Goal: Task Accomplishment & Management: Use online tool/utility

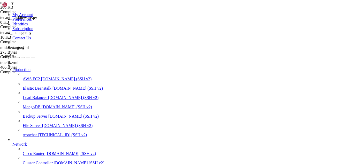
scroll to position [30204, 0]
drag, startPoint x: 140, startPoint y: 408, endPoint x: 109, endPoint y: 420, distance: 32.7
drag, startPoint x: 109, startPoint y: 420, endPoint x: 153, endPoint y: 424, distance: 43.9
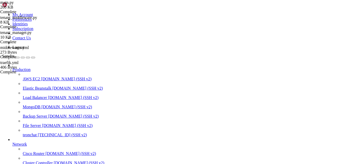
paste input "tenant_info['subdomain']"
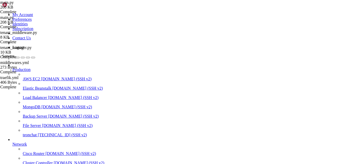
paste input "subprocess.call(f"python update_dynamic_yml"
type input "subprocess.call(f"python update_dynamic_yml"
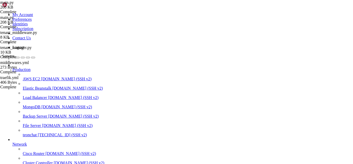
scroll to position [7439, 0]
drag, startPoint x: 183, startPoint y: 99, endPoint x: 81, endPoint y: 40, distance: 117.9
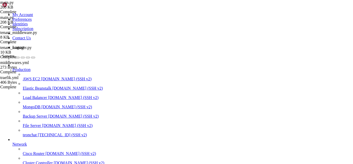
scroll to position [7056, 0]
drag, startPoint x: 80, startPoint y: 37, endPoint x: 162, endPoint y: 82, distance: 93.0
type textarea "return redirect(url_for('admin_landing_plans'))"
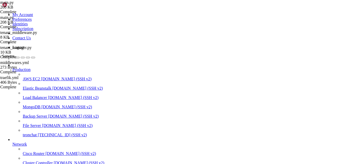
scroll to position [772, 0]
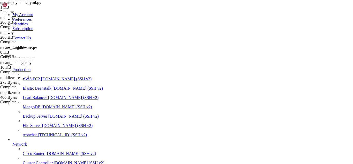
type textarea "add_tenant_router(subdomain)"
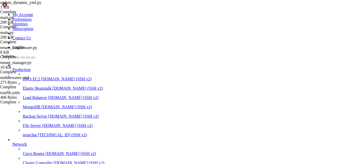
type input "/root/meuapp/flaskmkdir/oficial/app_delivery/reverse-proxy/traefik"
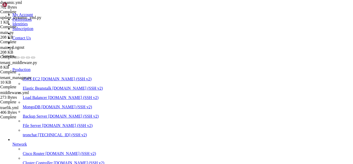
scroll to position [47, 0]
type textarea "- url: "http://app:5000""
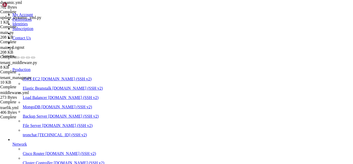
type input "/root/meuapp/flaskmkdir/oficial/app_delivery"
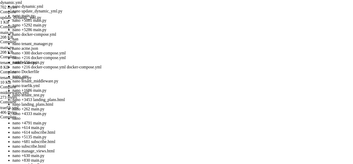
scroll to position [30247, 0]
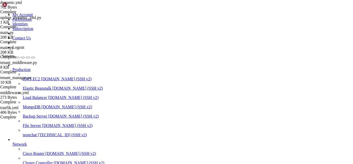
drag, startPoint x: 139, startPoint y: 353, endPoint x: 103, endPoint y: 380, distance: 45.1
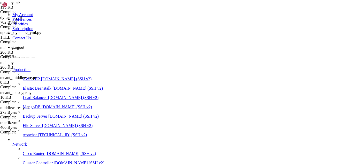
scroll to position [0, 0]
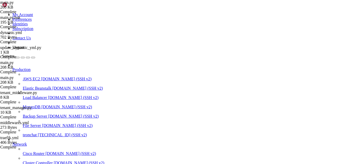
paste input "update_dynamic_yml.py"
drag, startPoint x: 212, startPoint y: 79, endPoint x: 209, endPoint y: 76, distance: 4.4
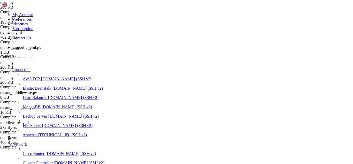
drag, startPoint x: 8, startPoint y: 348, endPoint x: 124, endPoint y: 375, distance: 118.9
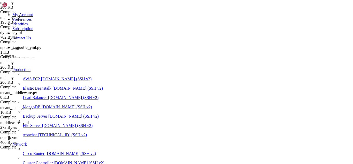
drag, startPoint x: 102, startPoint y: 329, endPoint x: 62, endPoint y: 370, distance: 57.0
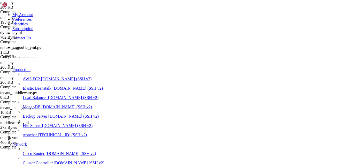
paste input "tm.provision_tenant"
type input "tm.provision_tenant"
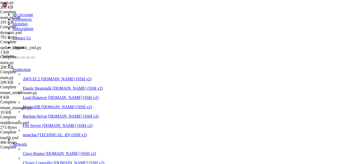
type textarea "tenant_info = tm.provision_tenant(email=user_email, store_name=store_name)"
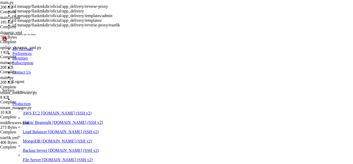
scroll to position [30264, 0]
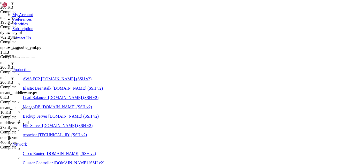
drag, startPoint x: 167, startPoint y: 311, endPoint x: 120, endPoint y: 341, distance: 56.2
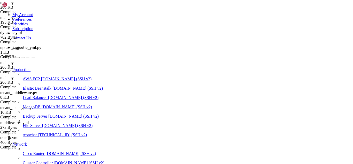
drag, startPoint x: 129, startPoint y: 425, endPoint x: 117, endPoint y: 425, distance: 12.4
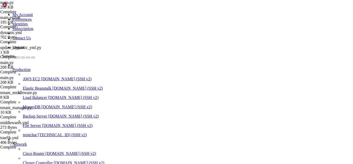
drag, startPoint x: 100, startPoint y: 371, endPoint x: 101, endPoint y: 397, distance: 26.1
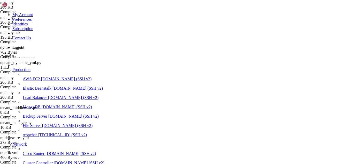
paste input "update_dynamic_yml"
type input "update_dynamic_yml"
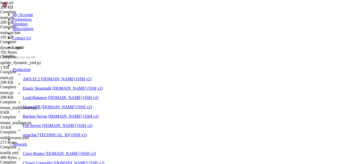
drag, startPoint x: 225, startPoint y: 91, endPoint x: 80, endPoint y: 84, distance: 145.2
drag, startPoint x: 83, startPoint y: 71, endPoint x: 216, endPoint y: 109, distance: 138.2
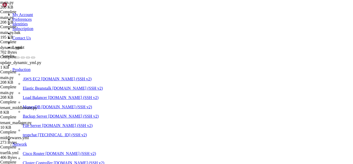
drag, startPoint x: 84, startPoint y: 80, endPoint x: 226, endPoint y: 101, distance: 144.2
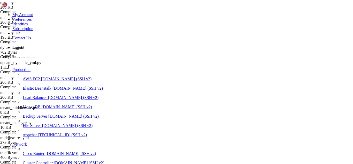
drag, startPoint x: 82, startPoint y: 71, endPoint x: 166, endPoint y: 109, distance: 91.7
type textarea "admin_password = tenant_info['admin_password'] # "[já existente]" se já havia"
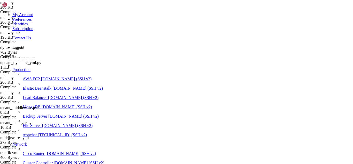
paste input "traefik/update_dynamic_yml.py"
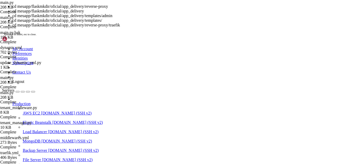
scroll to position [30533, 0]
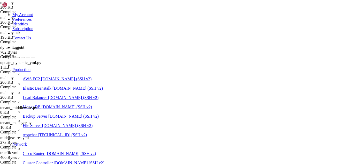
scroll to position [6945, 0]
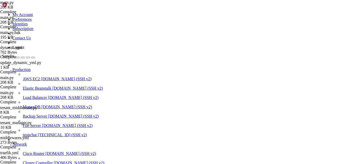
scroll to position [6859, 0]
type input "python"
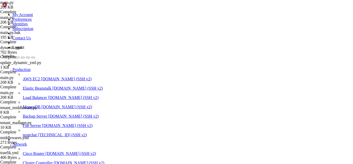
drag, startPoint x: 25, startPoint y: 421, endPoint x: 134, endPoint y: 423, distance: 109.6
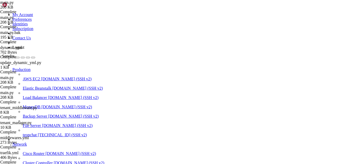
drag, startPoint x: 134, startPoint y: 419, endPoint x: 127, endPoint y: 424, distance: 8.6
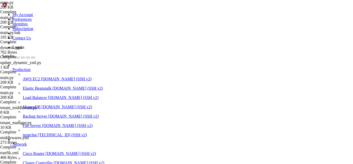
type input "/root/meuapp/flaskmkdir/oficial/app_delivery/reverse-proxy/traefik"
drag, startPoint x: 205, startPoint y: 19, endPoint x: 80, endPoint y: 18, distance: 125.1
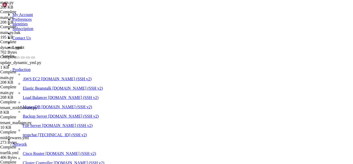
drag, startPoint x: 7, startPoint y: 354, endPoint x: 106, endPoint y: 359, distance: 98.8
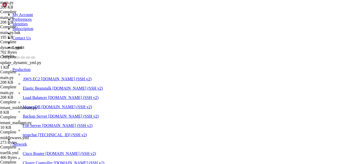
drag, startPoint x: 13, startPoint y: 355, endPoint x: 129, endPoint y: 356, distance: 116.3
drag, startPoint x: 156, startPoint y: 378, endPoint x: 4, endPoint y: 345, distance: 155.7
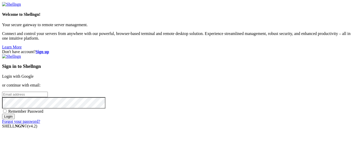
click at [34, 74] on link "Login with Google" at bounding box center [18, 76] width 32 height 4
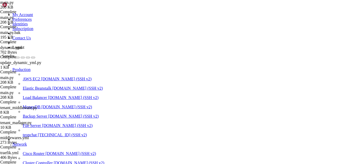
scroll to position [30644, 0]
drag, startPoint x: 18, startPoint y: 362, endPoint x: 119, endPoint y: 394, distance: 105.7
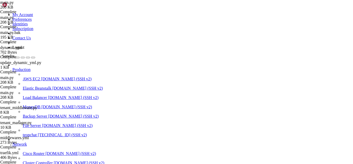
drag, startPoint x: 10, startPoint y: 362, endPoint x: 159, endPoint y: 395, distance: 152.9
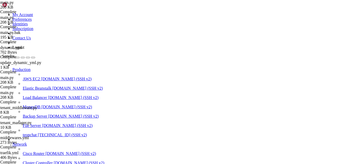
drag, startPoint x: 5, startPoint y: 362, endPoint x: 42, endPoint y: 369, distance: 37.5
drag, startPoint x: 6, startPoint y: 361, endPoint x: 160, endPoint y: 397, distance: 158.1
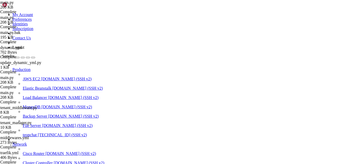
copy div "script_path = "/root/meuapp/flaskmkdir/oficial/app_delivery/reverse-proxy/traef…"
drag, startPoint x: 30, startPoint y: 352, endPoint x: 19, endPoint y: 359, distance: 13.8
drag, startPoint x: 122, startPoint y: 364, endPoint x: 4, endPoint y: 363, distance: 117.3
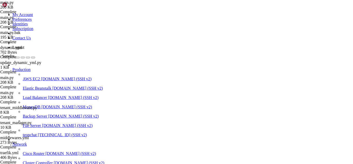
copy div "# Atualiza routers do Traefik via script após criar o tenant"
drag, startPoint x: 17, startPoint y: 361, endPoint x: 8, endPoint y: 341, distance: 22.1
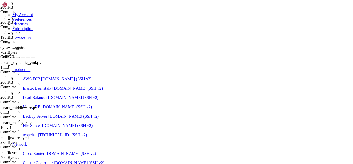
drag, startPoint x: 137, startPoint y: 425, endPoint x: 131, endPoint y: 425, distance: 6.2
drag, startPoint x: 5, startPoint y: 313, endPoint x: 152, endPoint y: 391, distance: 166.8
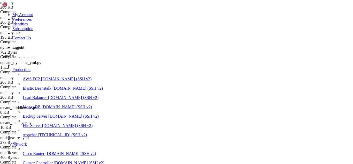
copy div "tm = current_app.tenant_manager tenant_info = tm.provision_tenant(email=user_em…"
drag, startPoint x: 3, startPoint y: 317, endPoint x: 30, endPoint y: 330, distance: 29.4
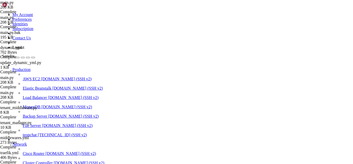
drag, startPoint x: 4, startPoint y: 318, endPoint x: 114, endPoint y: 389, distance: 130.9
copy div "db.session.commit() # Atualiza routers do Traefik via script após criar o tenan…"
drag, startPoint x: 205, startPoint y: 340, endPoint x: 131, endPoint y: 354, distance: 75.5
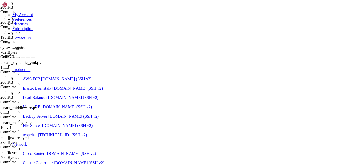
scroll to position [33594, 0]
drag, startPoint x: 140, startPoint y: 418, endPoint x: 124, endPoint y: 424, distance: 17.2
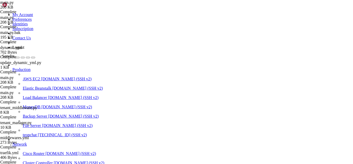
scroll to position [33674, 0]
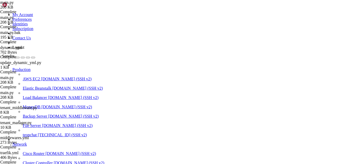
drag, startPoint x: 116, startPoint y: 415, endPoint x: 180, endPoint y: 425, distance: 64.2
drag, startPoint x: 4, startPoint y: 386, endPoint x: 273, endPoint y: 426, distance: 272.0
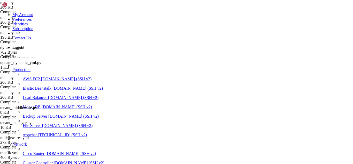
copy div "root@teonchat:~/meuapp/flaskmkdir/oficial/app_delivery/reverse-proxy# docker lo…"
drag, startPoint x: 17, startPoint y: 403, endPoint x: 13, endPoint y: 404, distance: 3.7
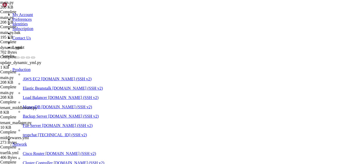
drag, startPoint x: 47, startPoint y: 386, endPoint x: 40, endPoint y: 388, distance: 7.1
drag, startPoint x: 145, startPoint y: 426, endPoint x: 137, endPoint y: 425, distance: 7.5
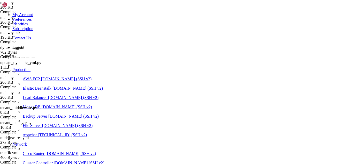
scroll to position [34726, 0]
drag, startPoint x: 75, startPoint y: 399, endPoint x: 15, endPoint y: 398, distance: 59.7
drag, startPoint x: 4, startPoint y: 391, endPoint x: 73, endPoint y: 409, distance: 71.2
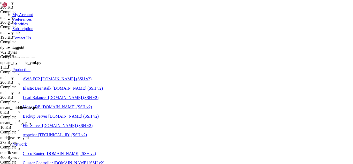
copy div "volumes : - ./reverse-proxy/traefik:/traefik postgres_data : name : reverse-pro…"
drag, startPoint x: 22, startPoint y: 391, endPoint x: 12, endPoint y: 396, distance: 11.7
drag, startPoint x: 141, startPoint y: 427, endPoint x: 134, endPoint y: 425, distance: 7.1
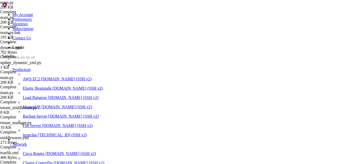
drag, startPoint x: 4, startPoint y: 409, endPoint x: 135, endPoint y: 424, distance: 132.3
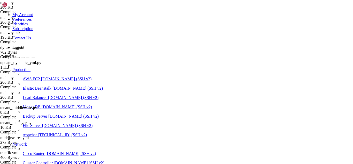
drag, startPoint x: 123, startPoint y: 425, endPoint x: 4, endPoint y: 409, distance: 119.5
copy div "root@teonchat:~/meuapp/flaskmkdir/oficial/app_delivery/reverse-proxy# docker co…"
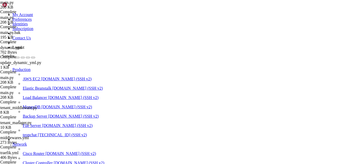
scroll to position [34763, 0]
drag, startPoint x: 67, startPoint y: 420, endPoint x: 4, endPoint y: 325, distance: 113.5
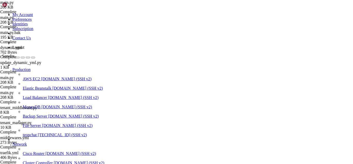
copy div "root@teonchat:~/meuapp/flaskmkdir/oficial/app_delivery/reverse-proxy# docker co…"
drag, startPoint x: 69, startPoint y: 401, endPoint x: 7, endPoint y: 403, distance: 61.8
copy x-row "- ./reverse-proxy/traefik:/traefik"
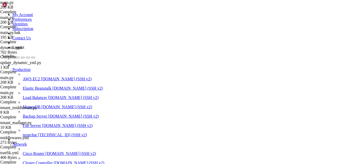
drag, startPoint x: 66, startPoint y: 420, endPoint x: 36, endPoint y: 370, distance: 57.8
drag, startPoint x: 64, startPoint y: 422, endPoint x: 4, endPoint y: 389, distance: 68.3
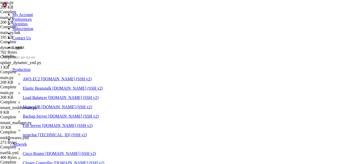
copy div "root@teonchat:~/meuapp/flaskmkdir/oficial/app_delivery/reverse-proxy# docker co…"
drag, startPoint x: 9, startPoint y: 373, endPoint x: 54, endPoint y: 376, distance: 45.3
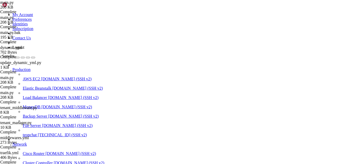
scroll to position [35428, 0]
drag, startPoint x: 107, startPoint y: 402, endPoint x: 92, endPoint y: 415, distance: 19.2
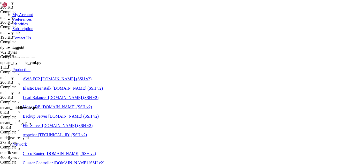
scroll to position [35522, 0]
drag, startPoint x: 167, startPoint y: 412, endPoint x: 36, endPoint y: 411, distance: 130.8
drag, startPoint x: 171, startPoint y: 415, endPoint x: 4, endPoint y: 392, distance: 168.2
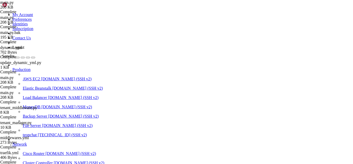
drag, startPoint x: 167, startPoint y: 423, endPoint x: 4, endPoint y: 392, distance: 166.3
drag, startPoint x: 4, startPoint y: 392, endPoint x: 111, endPoint y: 415, distance: 109.5
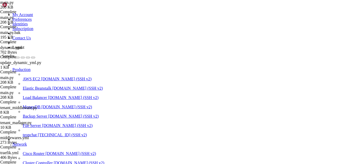
drag, startPoint x: 167, startPoint y: 423, endPoint x: 4, endPoint y: 391, distance: 166.0
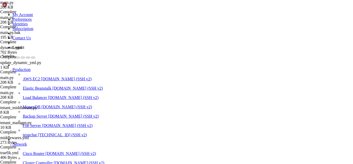
drag, startPoint x: 142, startPoint y: 426, endPoint x: 129, endPoint y: 427, distance: 13.8
drag, startPoint x: 148, startPoint y: 427, endPoint x: 131, endPoint y: 429, distance: 17.0
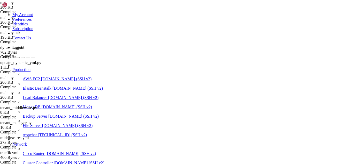
scroll to position [35552, 0]
drag, startPoint x: 83, startPoint y: 423, endPoint x: 235, endPoint y: 419, distance: 152.5
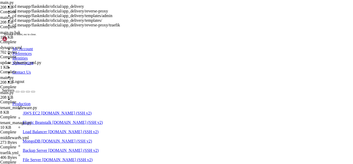
scroll to position [35566, 0]
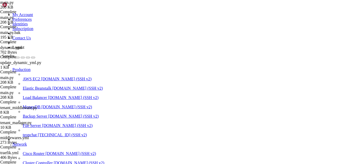
drag, startPoint x: 125, startPoint y: 423, endPoint x: 114, endPoint y: 427, distance: 11.9
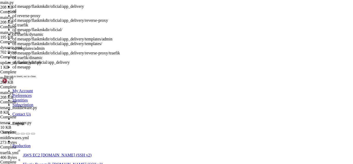
scroll to position [35576, 0]
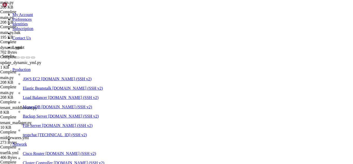
drag, startPoint x: 188, startPoint y: 376, endPoint x: 155, endPoint y: 417, distance: 53.1
drag, startPoint x: 154, startPoint y: 424, endPoint x: 138, endPoint y: 422, distance: 15.6
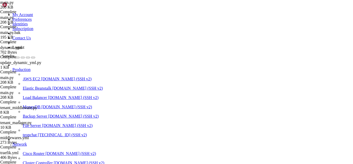
scroll to position [35599, 0]
drag, startPoint x: 85, startPoint y: 425, endPoint x: 72, endPoint y: 425, distance: 12.9
drag, startPoint x: 85, startPoint y: 424, endPoint x: 67, endPoint y: 426, distance: 17.9
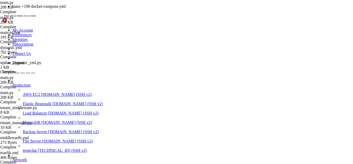
scroll to position [35640, 0]
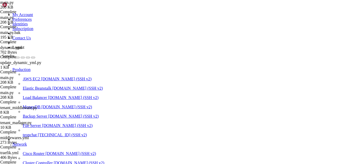
drag, startPoint x: 139, startPoint y: 415, endPoint x: 4, endPoint y: 362, distance: 144.8
drag, startPoint x: 138, startPoint y: 427, endPoint x: 132, endPoint y: 427, distance: 6.2
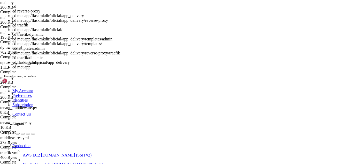
scroll to position [35657, 0]
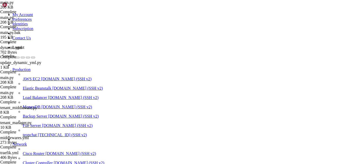
drag, startPoint x: 131, startPoint y: 426, endPoint x: 121, endPoint y: 428, distance: 10.5
drag, startPoint x: 3, startPoint y: 344, endPoint x: 24, endPoint y: 356, distance: 23.6
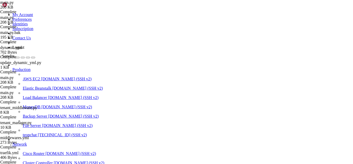
drag, startPoint x: 5, startPoint y: 345, endPoint x: 192, endPoint y: 392, distance: 193.4
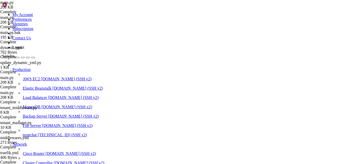
drag, startPoint x: 4, startPoint y: 321, endPoint x: 103, endPoint y: 419, distance: 138.3
drag, startPoint x: 17, startPoint y: 316, endPoint x: 162, endPoint y: 354, distance: 149.6
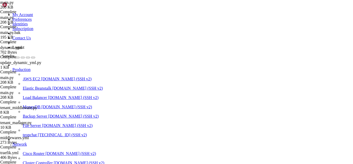
drag, startPoint x: 130, startPoint y: 426, endPoint x: 127, endPoint y: 425, distance: 3.5
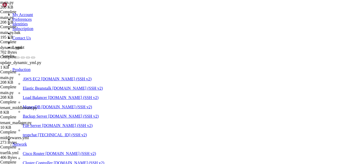
scroll to position [35764, 0]
drag, startPoint x: 80, startPoint y: 412, endPoint x: 4, endPoint y: 369, distance: 87.1
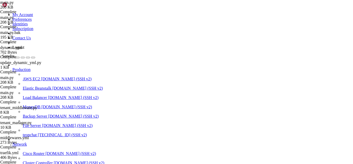
type input "/root/meuapp/flaskmkdir/oficial/app_delivery/attached_assets"
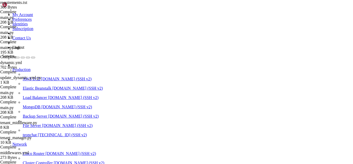
type textarea "mercadopago>=2.2.7"
type textarea "PyYAML"
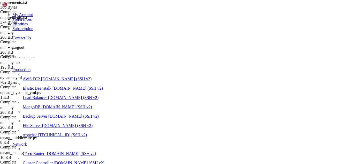
drag, startPoint x: 141, startPoint y: 422, endPoint x: 137, endPoint y: 425, distance: 4.5
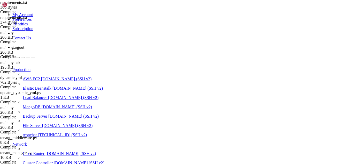
scroll to position [35976, 0]
drag, startPoint x: 163, startPoint y: 419, endPoint x: 5, endPoint y: 376, distance: 163.8
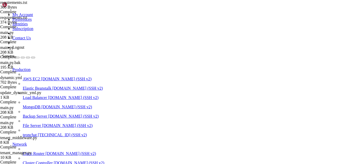
drag, startPoint x: 134, startPoint y: 410, endPoint x: 120, endPoint y: 421, distance: 17.4
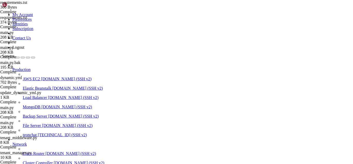
drag, startPoint x: 132, startPoint y: 427, endPoint x: 126, endPoint y: 427, distance: 6.7
drag, startPoint x: 144, startPoint y: 425, endPoint x: 132, endPoint y: 427, distance: 12.8
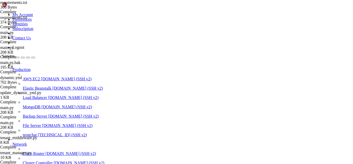
scroll to position [36248, 0]
drag, startPoint x: 153, startPoint y: 379, endPoint x: 137, endPoint y: 400, distance: 26.4
drag, startPoint x: 153, startPoint y: 400, endPoint x: 135, endPoint y: 413, distance: 21.8
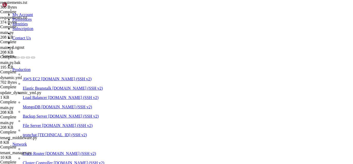
drag, startPoint x: 151, startPoint y: 382, endPoint x: 161, endPoint y: 405, distance: 25.6
drag, startPoint x: 102, startPoint y: 422, endPoint x: 4, endPoint y: 395, distance: 101.6
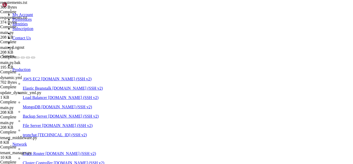
drag, startPoint x: 151, startPoint y: 424, endPoint x: 144, endPoint y: 424, distance: 6.7
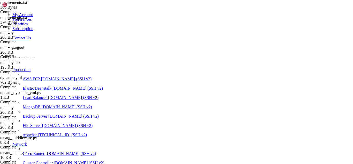
scroll to position [36281, 0]
drag, startPoint x: 153, startPoint y: 419, endPoint x: 145, endPoint y: 419, distance: 7.8
drag, startPoint x: 152, startPoint y: 426, endPoint x: 135, endPoint y: 418, distance: 18.8
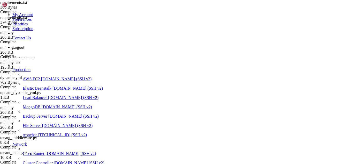
drag, startPoint x: 143, startPoint y: 425, endPoint x: 133, endPoint y: 419, distance: 10.9
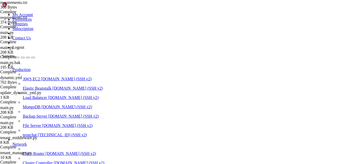
scroll to position [36345, 0]
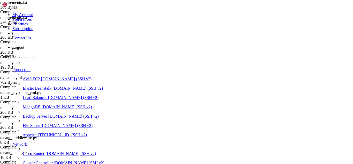
drag, startPoint x: 80, startPoint y: 423, endPoint x: 4, endPoint y: 349, distance: 105.6
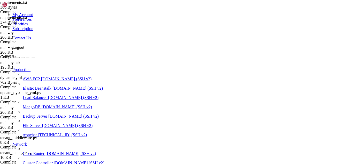
drag, startPoint x: 139, startPoint y: 419, endPoint x: 130, endPoint y: 423, distance: 9.7
drag, startPoint x: 146, startPoint y: 419, endPoint x: 132, endPoint y: 420, distance: 14.0
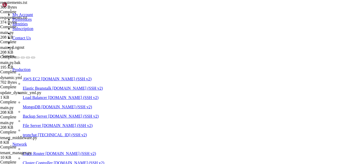
drag, startPoint x: 138, startPoint y: 428, endPoint x: 131, endPoint y: 428, distance: 7.2
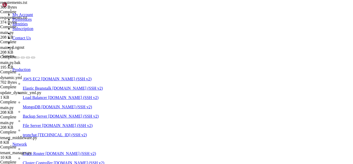
drag, startPoint x: 4, startPoint y: 365, endPoint x: 234, endPoint y: 421, distance: 236.9
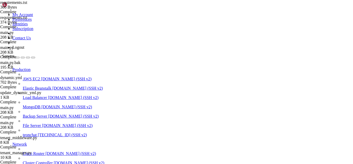
drag, startPoint x: 129, startPoint y: 426, endPoint x: 123, endPoint y: 426, distance: 6.2
drag, startPoint x: 129, startPoint y: 408, endPoint x: 4, endPoint y: 349, distance: 137.8
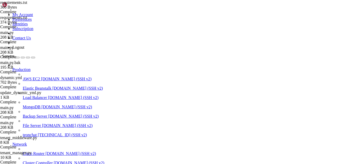
drag, startPoint x: 140, startPoint y: 421, endPoint x: 129, endPoint y: 421, distance: 11.1
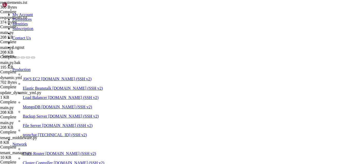
scroll to position [36675, 0]
drag, startPoint x: 129, startPoint y: 421, endPoint x: 103, endPoint y: 421, distance: 26.4
drag, startPoint x: 102, startPoint y: 419, endPoint x: 89, endPoint y: 420, distance: 13.2
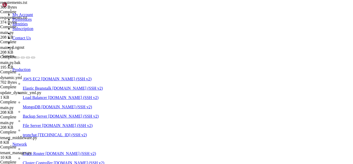
drag, startPoint x: 89, startPoint y: 420, endPoint x: 76, endPoint y: 414, distance: 13.6
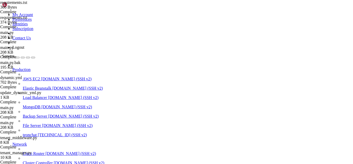
drag, startPoint x: 123, startPoint y: 328, endPoint x: 144, endPoint y: 334, distance: 21.3
drag, startPoint x: 144, startPoint y: 424, endPoint x: 134, endPoint y: 424, distance: 10.4
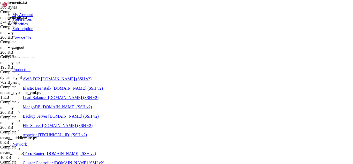
scroll to position [36806, 0]
drag, startPoint x: 172, startPoint y: 424, endPoint x: 161, endPoint y: 424, distance: 10.9
drag, startPoint x: 152, startPoint y: 425, endPoint x: 142, endPoint y: 425, distance: 10.9
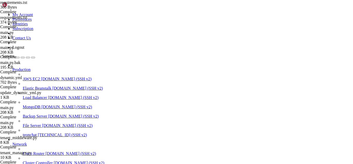
drag, startPoint x: 145, startPoint y: 425, endPoint x: 136, endPoint y: 426, distance: 8.8
